Goal: Task Accomplishment & Management: Use online tool/utility

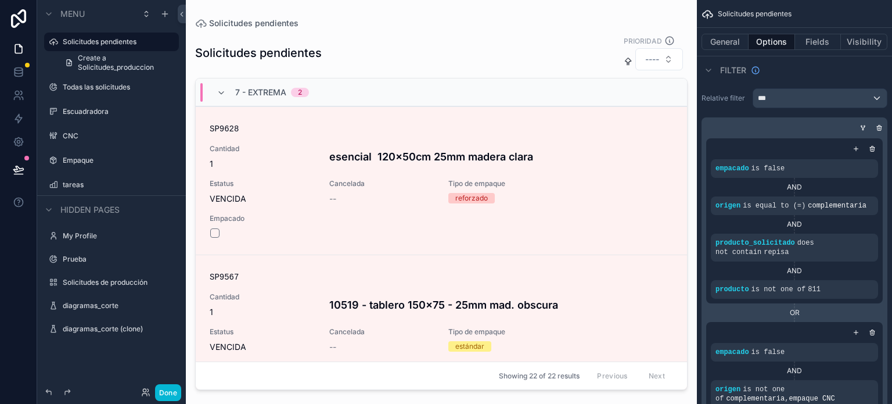
click at [661, 59] on div "scrollable content" at bounding box center [441, 195] width 511 height 390
click at [23, 71] on icon at bounding box center [19, 72] width 12 height 12
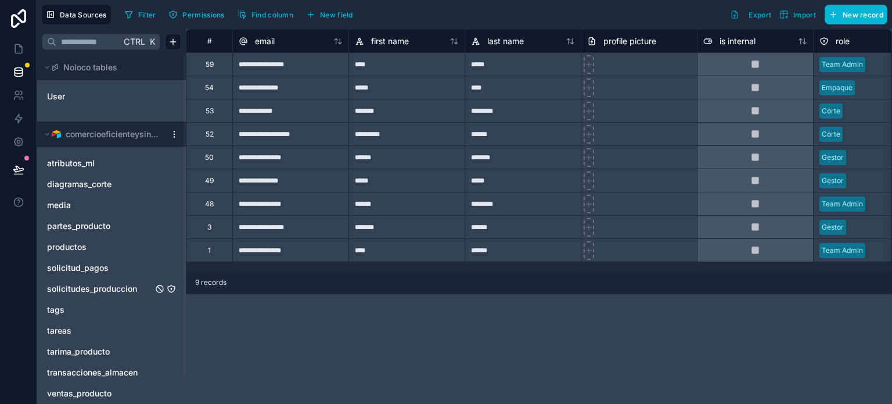
click at [115, 290] on span "solicitudes_produccion" at bounding box center [92, 289] width 90 height 12
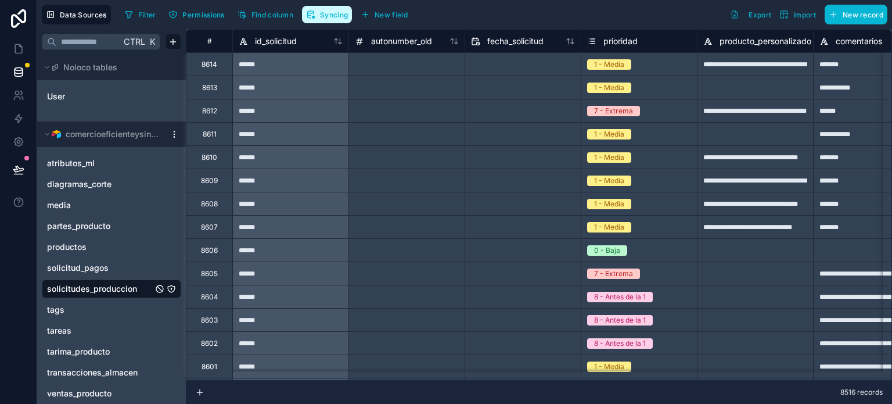
click at [330, 15] on span "Syncing" at bounding box center [334, 14] width 28 height 9
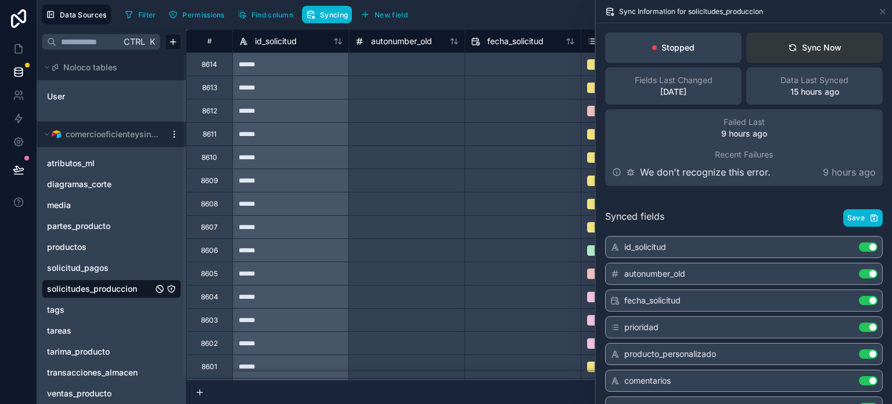
click at [805, 53] on button "Sync Now" at bounding box center [814, 48] width 137 height 30
click at [795, 42] on div "Sync Now" at bounding box center [814, 48] width 53 height 12
